Goal: Complete application form

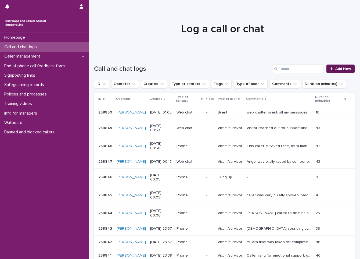
click at [341, 69] on span "Add New" at bounding box center [343, 69] width 16 height 4
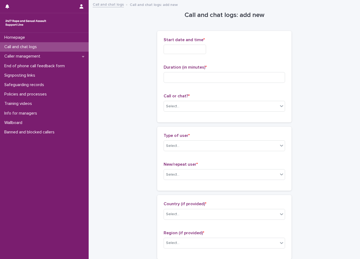
click at [201, 53] on input "text" at bounding box center [185, 49] width 42 height 9
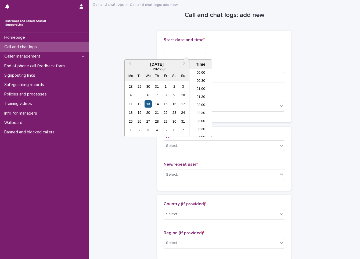
click at [149, 106] on div "13" at bounding box center [148, 103] width 7 height 7
click at [198, 80] on li "00:30" at bounding box center [201, 81] width 23 height 8
click at [199, 45] on input "**********" at bounding box center [185, 49] width 42 height 9
type input "**********"
drag, startPoint x: 230, startPoint y: 45, endPoint x: 227, endPoint y: 54, distance: 9.4
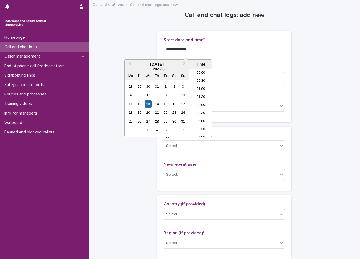
click at [227, 54] on div "**********" at bounding box center [225, 47] width 122 height 21
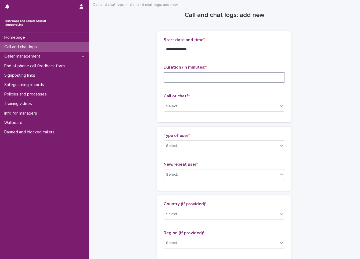
click at [214, 77] on input at bounding box center [225, 77] width 122 height 11
type input "**"
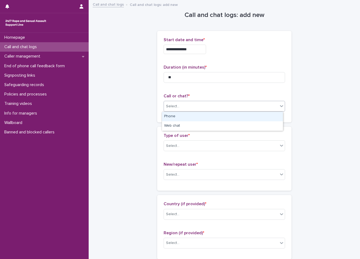
click at [216, 105] on div "Select..." at bounding box center [221, 106] width 114 height 9
click at [215, 115] on div "Phone" at bounding box center [222, 116] width 121 height 9
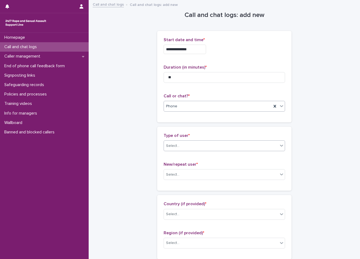
click at [218, 148] on div "Select..." at bounding box center [221, 145] width 114 height 9
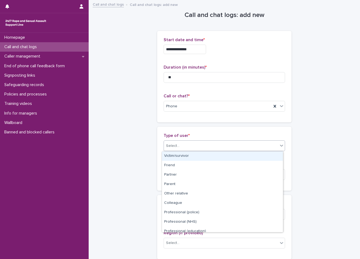
click at [216, 158] on div "Victim/survivor" at bounding box center [222, 155] width 121 height 9
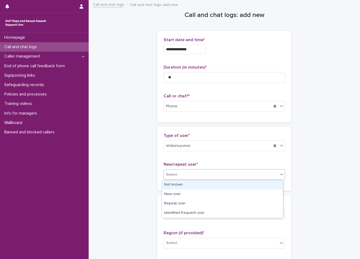
click at [208, 178] on div "Select..." at bounding box center [221, 174] width 114 height 9
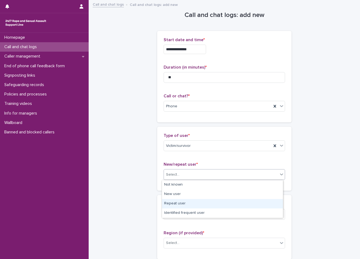
click at [191, 202] on div "Repeat user" at bounding box center [222, 203] width 121 height 9
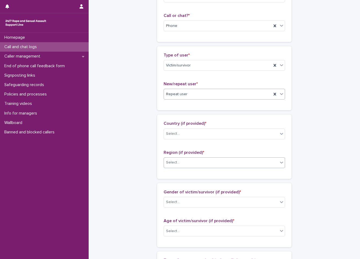
scroll to position [81, 0]
click at [191, 127] on div "Country (if provided) * Select..." at bounding box center [225, 132] width 122 height 22
click at [190, 132] on div "Select..." at bounding box center [221, 133] width 114 height 9
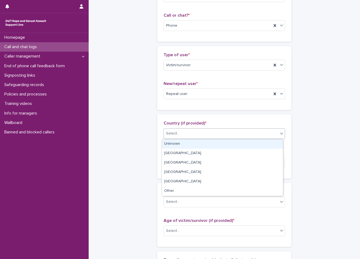
click at [188, 142] on div "Unknown" at bounding box center [222, 143] width 121 height 9
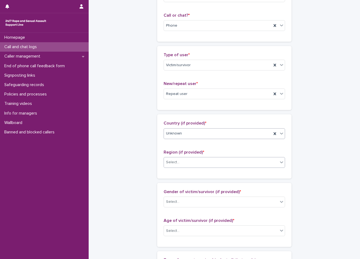
click at [185, 161] on div "Select..." at bounding box center [221, 162] width 114 height 9
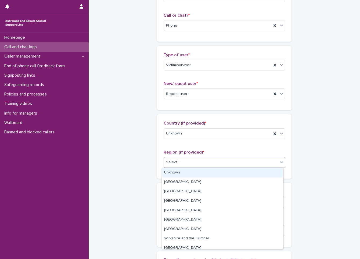
click at [188, 170] on div "Unknown" at bounding box center [222, 172] width 121 height 9
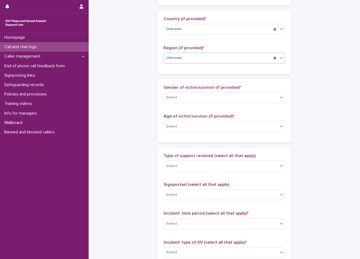
scroll to position [188, 0]
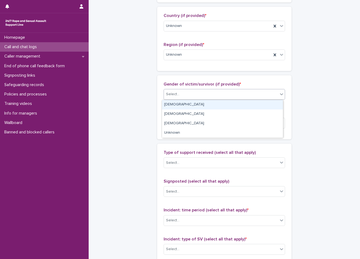
click at [193, 93] on div "Select..." at bounding box center [221, 94] width 114 height 9
click at [191, 107] on div "[DEMOGRAPHIC_DATA]" at bounding box center [222, 104] width 121 height 9
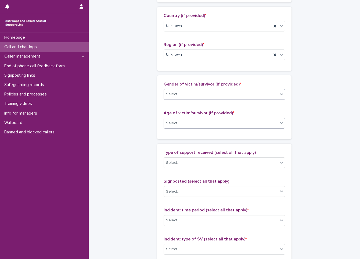
click at [191, 126] on div "Select..." at bounding box center [221, 123] width 114 height 9
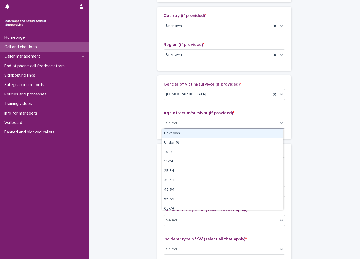
click at [189, 131] on div "Unknown" at bounding box center [222, 133] width 121 height 9
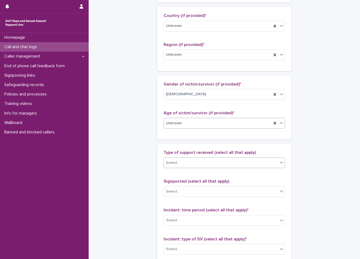
drag, startPoint x: 184, startPoint y: 162, endPoint x: 183, endPoint y: 165, distance: 3.7
click at [183, 162] on div "Select..." at bounding box center [221, 162] width 114 height 9
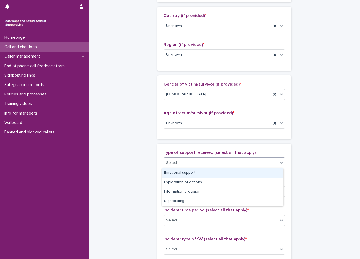
click at [183, 175] on div "Emotional support" at bounding box center [222, 172] width 121 height 9
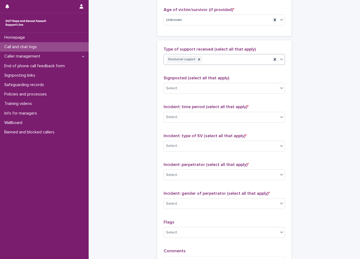
scroll to position [296, 0]
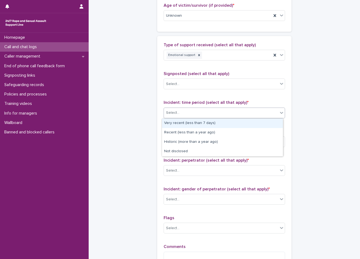
drag, startPoint x: 180, startPoint y: 110, endPoint x: 177, endPoint y: 126, distance: 16.3
click at [180, 110] on div "Select..." at bounding box center [221, 112] width 114 height 9
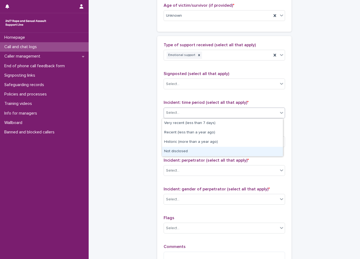
click at [173, 149] on div "Not disclosed" at bounding box center [222, 151] width 121 height 9
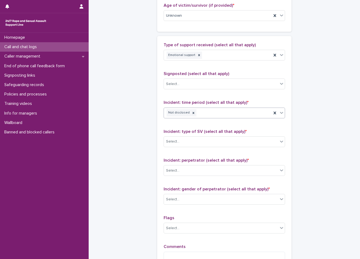
click at [183, 150] on div "Incident: type of SV (select all that apply) * Select..." at bounding box center [225, 140] width 122 height 22
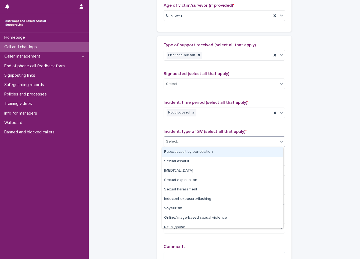
click at [185, 144] on div "Select..." at bounding box center [221, 141] width 114 height 9
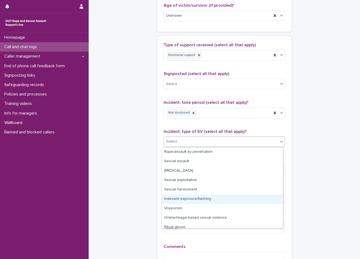
scroll to position [13, 0]
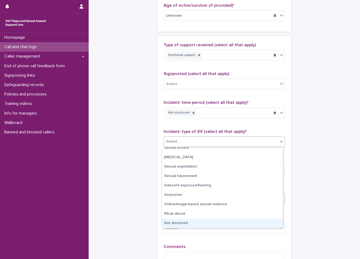
click at [184, 219] on div "Not disclosed" at bounding box center [222, 223] width 121 height 9
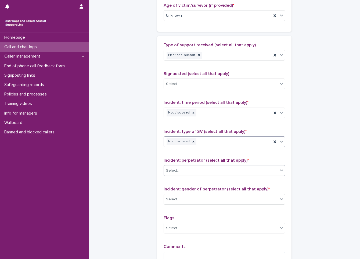
click at [197, 168] on div "Select..." at bounding box center [221, 170] width 114 height 9
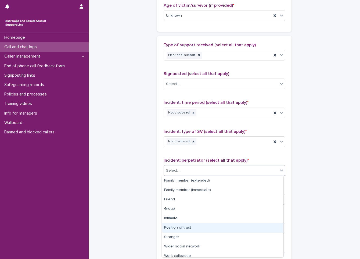
scroll to position [23, 0]
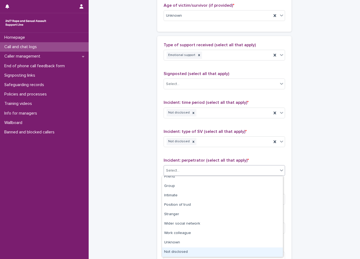
click at [194, 256] on div "Not disclosed" at bounding box center [222, 251] width 121 height 9
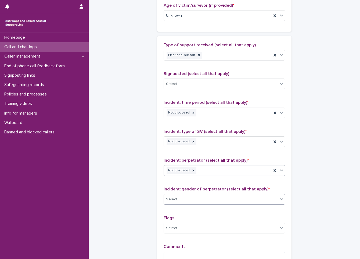
click at [200, 200] on div "Select..." at bounding box center [221, 199] width 114 height 9
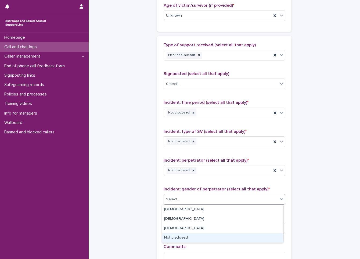
click at [191, 235] on div "Not disclosed" at bounding box center [222, 237] width 121 height 9
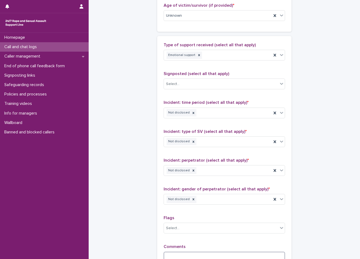
click at [191, 257] on textarea at bounding box center [225, 258] width 122 height 12
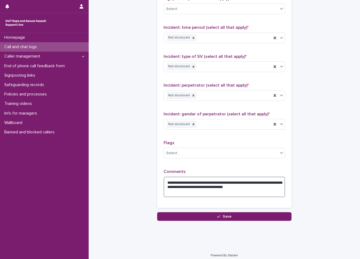
scroll to position [374, 0]
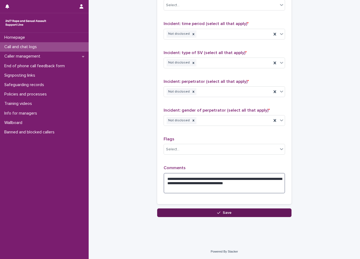
type textarea "**********"
click at [200, 212] on button "Save" at bounding box center [224, 212] width 134 height 9
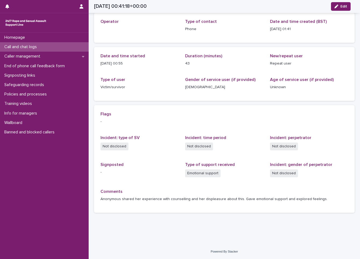
scroll to position [27, 0]
click at [65, 46] on div "Call and chat logs" at bounding box center [44, 46] width 89 height 9
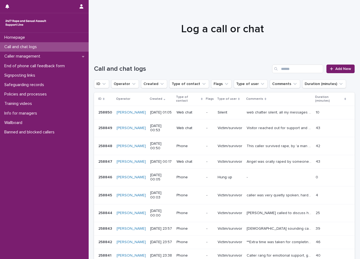
click at [65, 46] on div "Call and chat logs" at bounding box center [44, 46] width 89 height 9
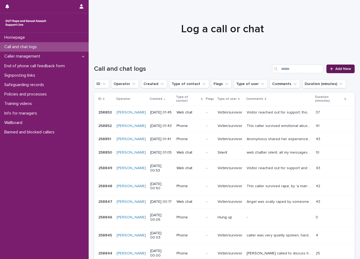
click at [335, 68] on span "Add New" at bounding box center [343, 69] width 16 height 4
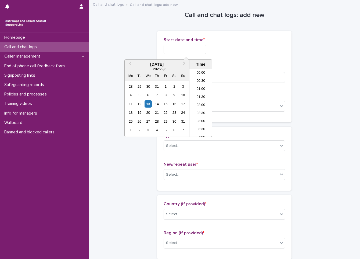
click at [187, 49] on input "text" at bounding box center [185, 49] width 42 height 9
click at [147, 106] on div "13" at bounding box center [148, 103] width 7 height 7
click at [201, 94] on li "01:30" at bounding box center [201, 97] width 23 height 8
click at [198, 52] on input "**********" at bounding box center [185, 49] width 42 height 9
type input "**********"
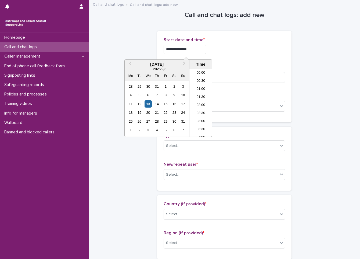
click at [221, 68] on p "Duration (in minutes) *" at bounding box center [225, 67] width 122 height 5
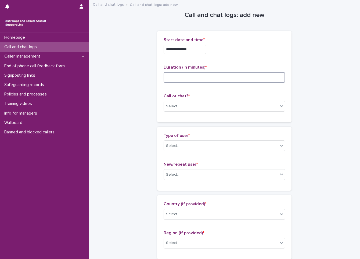
click at [219, 76] on input at bounding box center [225, 77] width 122 height 11
type input "*"
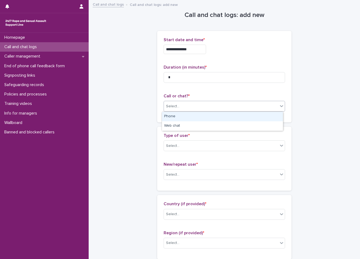
click at [192, 105] on div "Select..." at bounding box center [221, 106] width 114 height 9
click at [192, 117] on div "Phone" at bounding box center [222, 116] width 121 height 9
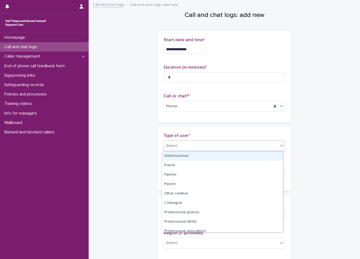
click at [201, 147] on div "Select..." at bounding box center [221, 145] width 114 height 9
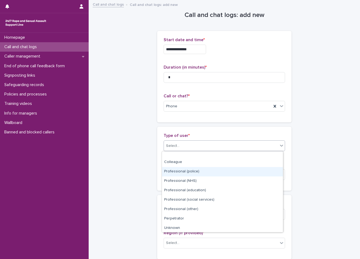
scroll to position [60, 0]
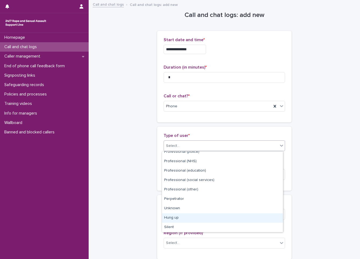
click at [188, 215] on div "Hung up" at bounding box center [222, 217] width 121 height 9
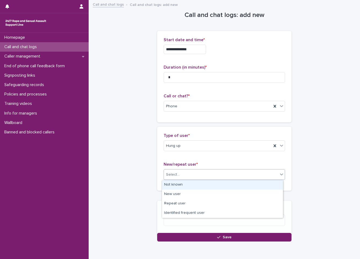
click at [189, 173] on div "Select..." at bounding box center [221, 174] width 114 height 9
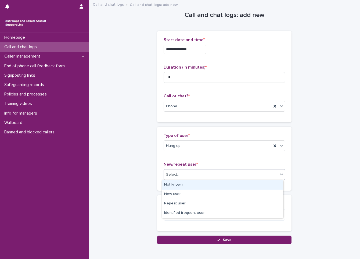
click at [187, 185] on div "Not known" at bounding box center [222, 184] width 121 height 9
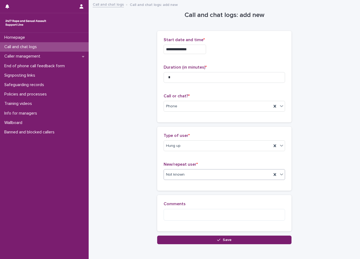
click at [192, 235] on button "Save" at bounding box center [224, 239] width 134 height 9
